Goal: Navigation & Orientation: Find specific page/section

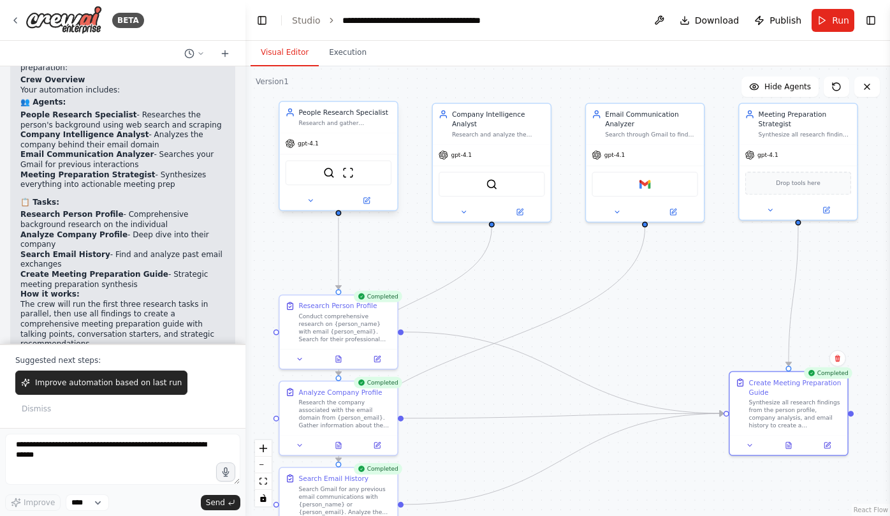
scroll to position [1083, 0]
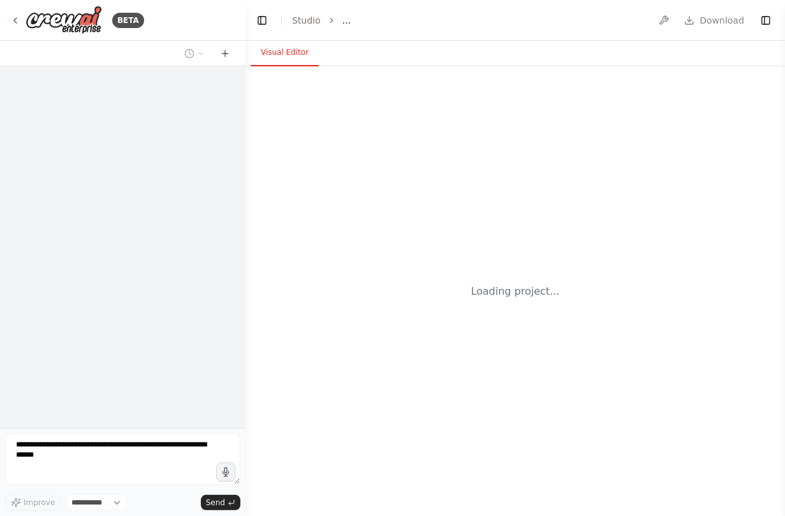
select select "****"
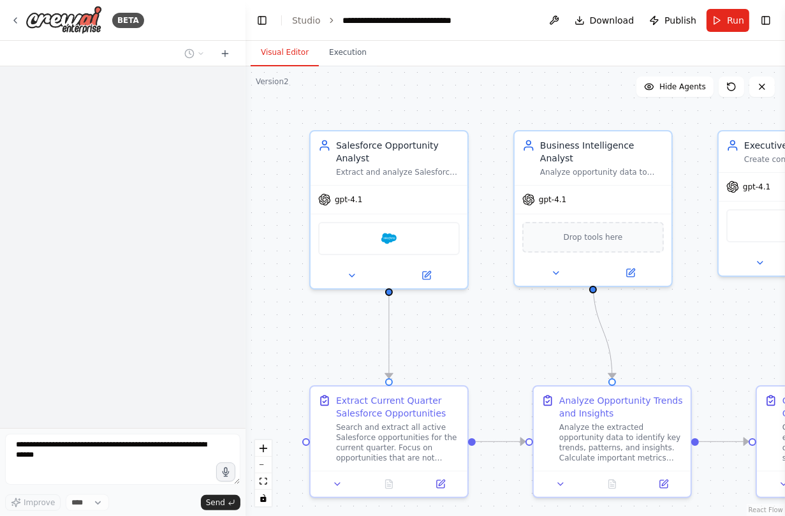
scroll to position [1055, 0]
